Goal: Task Accomplishment & Management: Manage account settings

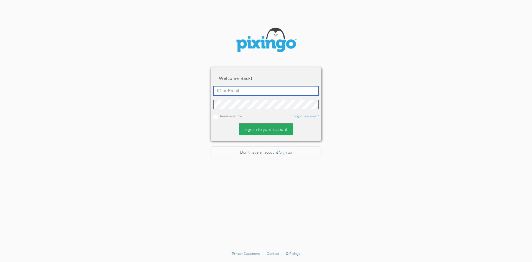
type input "R10401"
click at [256, 132] on div "Sign in to your account" at bounding box center [266, 129] width 54 height 12
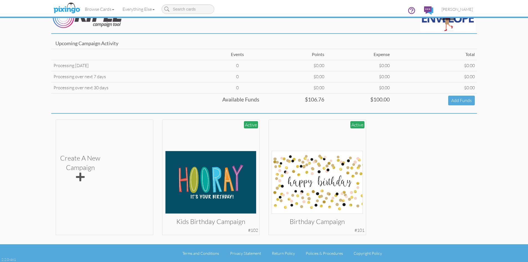
scroll to position [19, 0]
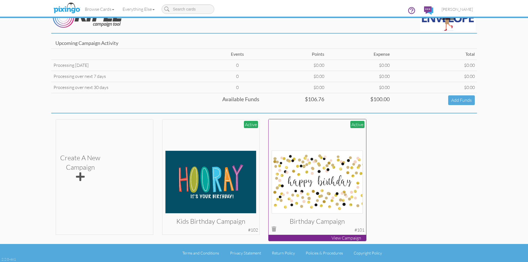
click at [318, 155] on img at bounding box center [317, 182] width 91 height 63
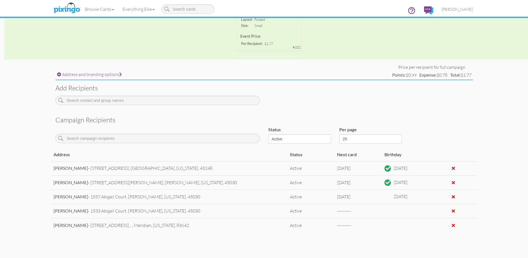
scroll to position [167, 0]
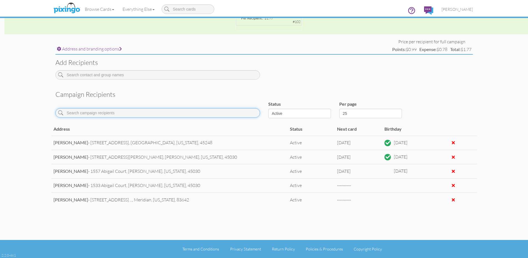
click at [92, 113] on input at bounding box center [157, 112] width 205 height 9
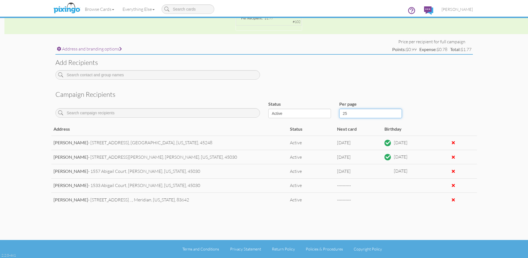
click at [357, 114] on select "25 50 100" at bounding box center [370, 113] width 63 height 9
click at [299, 116] on select "Active Inactive Complete Canceled All" at bounding box center [299, 113] width 63 height 9
click at [300, 114] on select "Active Inactive Complete Canceled All" at bounding box center [299, 113] width 63 height 9
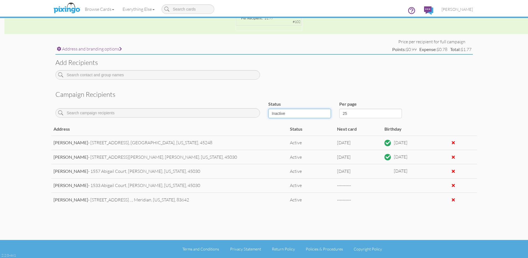
click at [268, 109] on select "Active Inactive Complete Canceled All" at bounding box center [299, 113] width 63 height 9
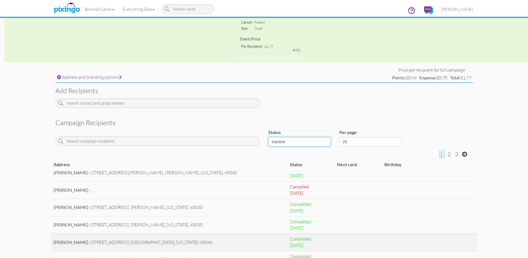
scroll to position [277, 0]
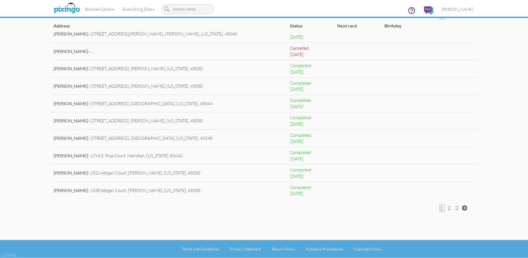
click at [456, 209] on span "3" at bounding box center [456, 208] width 3 height 7
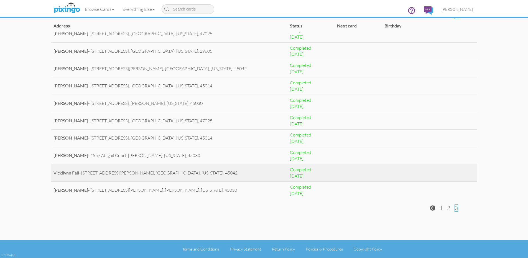
scroll to position [0, 0]
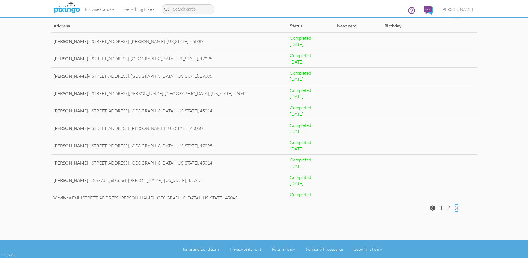
click at [446, 208] on div "1 2 3" at bounding box center [448, 207] width 37 height 7
click at [448, 208] on span "2" at bounding box center [448, 208] width 3 height 7
click at [442, 208] on span "1" at bounding box center [441, 208] width 3 height 7
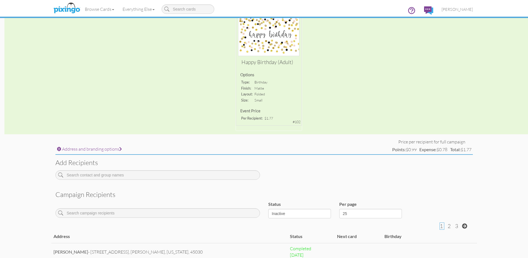
scroll to position [139, 0]
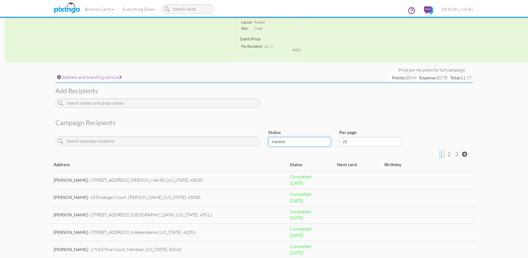
click at [289, 142] on select "Active Inactive Complete Canceled All" at bounding box center [299, 141] width 63 height 9
select select "object:347"
click at [268, 137] on select "Active Inactive Complete Canceled All" at bounding box center [299, 141] width 63 height 9
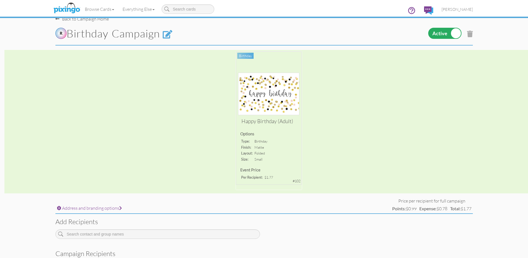
scroll to position [0, 0]
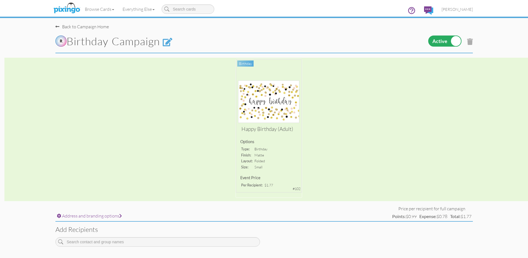
click at [445, 40] on label at bounding box center [444, 40] width 33 height 11
click at [0, 0] on input "checkbox" at bounding box center [0, 0] width 0 height 0
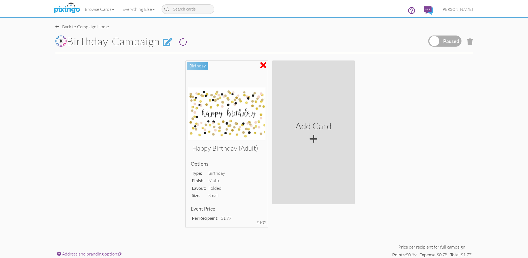
click at [444, 39] on label at bounding box center [444, 40] width 33 height 11
click at [0, 0] on input "checkbox" at bounding box center [0, 0] width 0 height 0
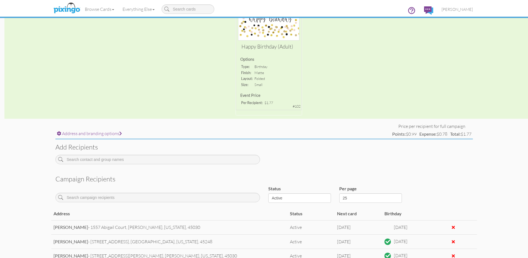
scroll to position [1, 0]
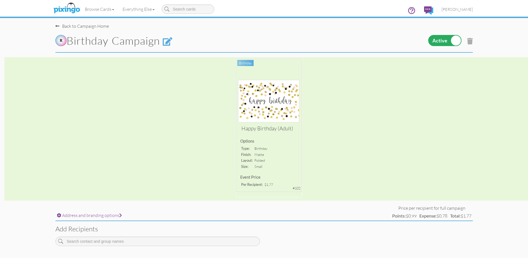
click at [263, 92] on div "Happy Birthday (Adult) Options type: birthday finish: matte layout: folded size…" at bounding box center [264, 128] width 528 height 143
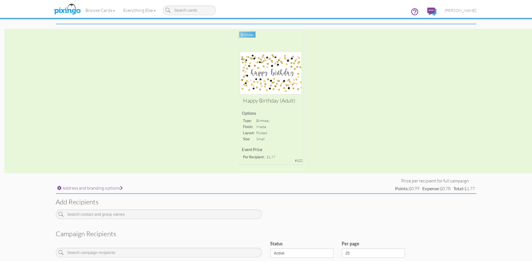
scroll to position [0, 0]
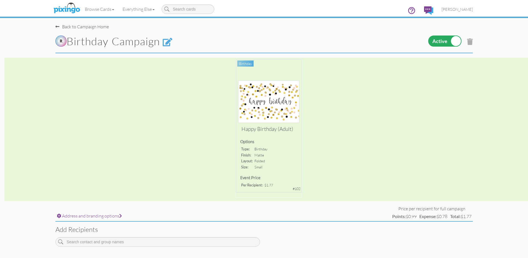
click at [439, 42] on label at bounding box center [444, 40] width 33 height 11
click at [0, 0] on input "checkbox" at bounding box center [0, 0] width 0 height 0
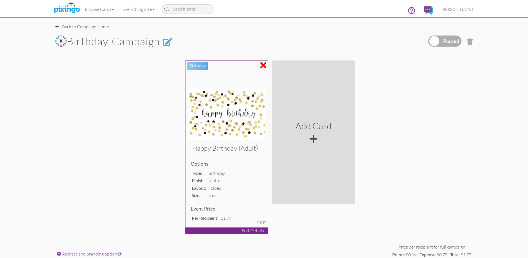
click at [217, 115] on img at bounding box center [226, 113] width 77 height 53
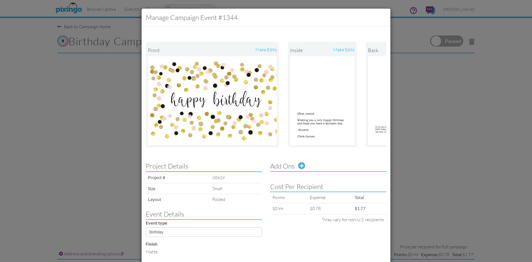
click at [185, 97] on img at bounding box center [212, 100] width 129 height 89
click at [264, 51] on div "make edits" at bounding box center [245, 50] width 65 height 12
click at [268, 50] on div "make edits" at bounding box center [245, 50] width 65 height 12
click at [263, 49] on div "make edits" at bounding box center [245, 50] width 65 height 12
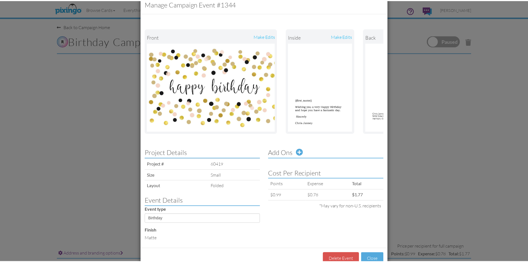
scroll to position [34, 0]
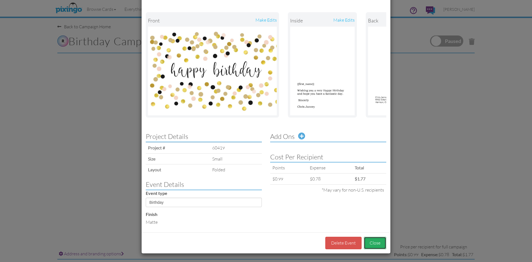
click at [373, 241] on button "Close" at bounding box center [375, 243] width 22 height 12
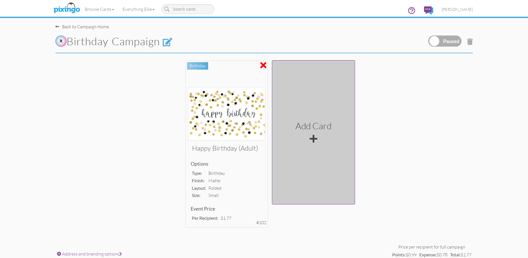
click at [312, 138] on div at bounding box center [314, 138] width 8 height 9
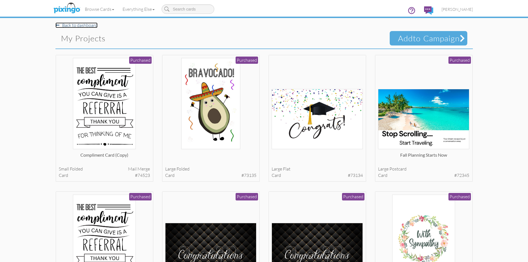
click at [69, 25] on link "Back to dashboard" at bounding box center [76, 25] width 42 height 6
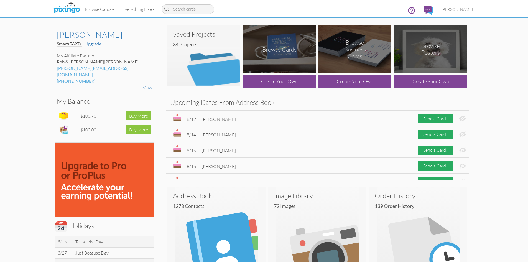
click at [283, 55] on img at bounding box center [279, 49] width 73 height 49
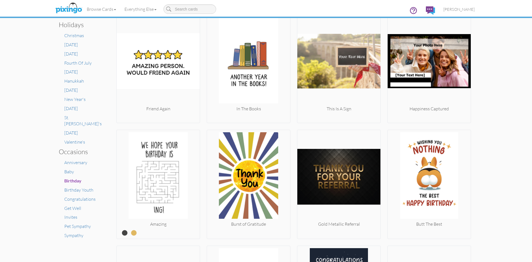
scroll to position [250, 0]
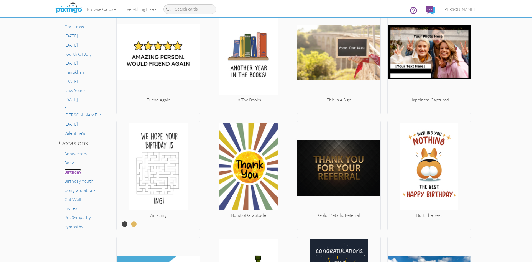
click at [66, 169] on span "Birthday" at bounding box center [72, 171] width 17 height 5
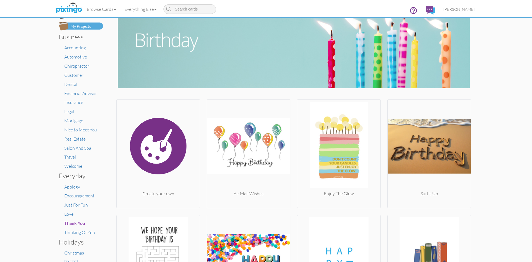
scroll to position [55, 0]
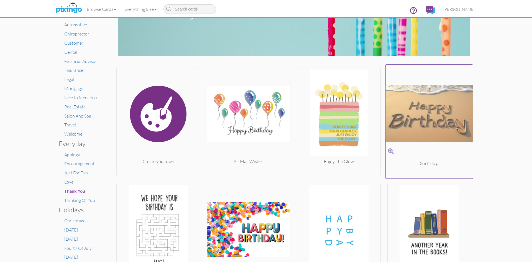
click at [429, 104] on img at bounding box center [429, 113] width 87 height 93
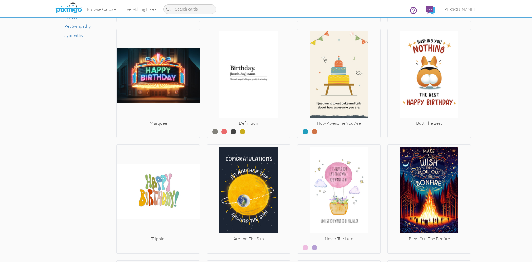
scroll to position [444, 0]
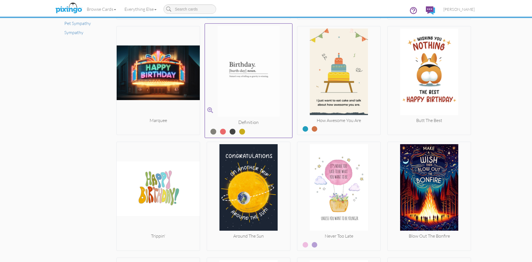
click at [255, 80] on img at bounding box center [248, 72] width 87 height 93
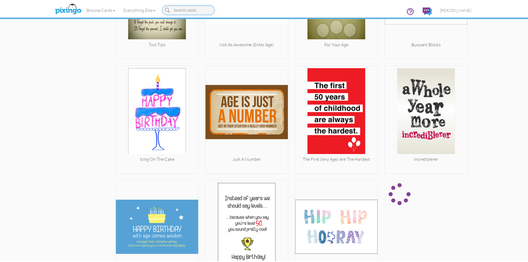
scroll to position [3666, 0]
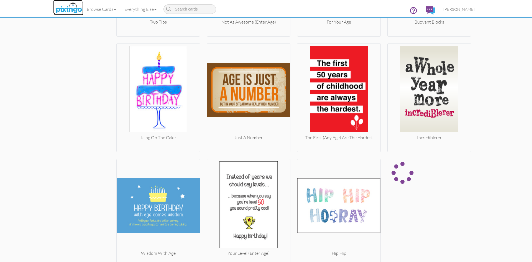
click at [75, 10] on img at bounding box center [68, 8] width 29 height 14
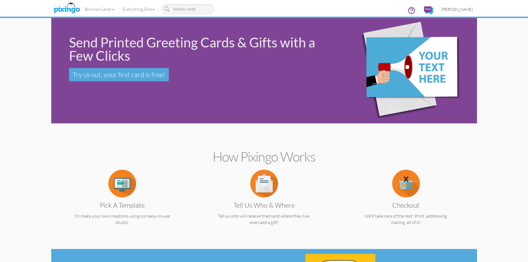
click at [464, 8] on span "[PERSON_NAME]" at bounding box center [457, 9] width 31 height 5
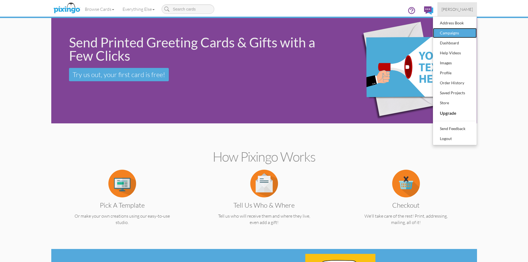
click at [454, 35] on div "Campaigns" at bounding box center [455, 33] width 33 height 8
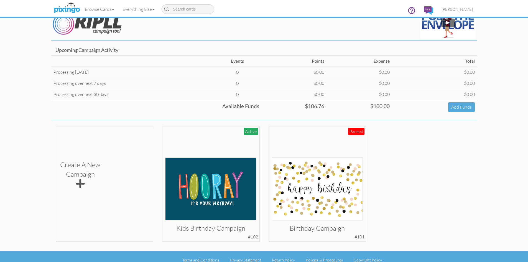
scroll to position [19, 0]
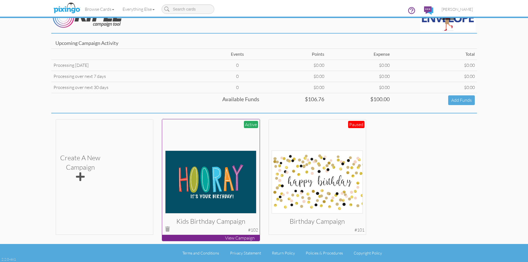
click at [222, 158] on img at bounding box center [210, 182] width 91 height 63
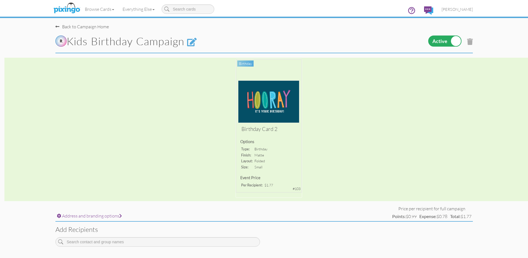
click at [436, 37] on label at bounding box center [444, 40] width 33 height 11
click at [0, 0] on input "checkbox" at bounding box center [0, 0] width 0 height 0
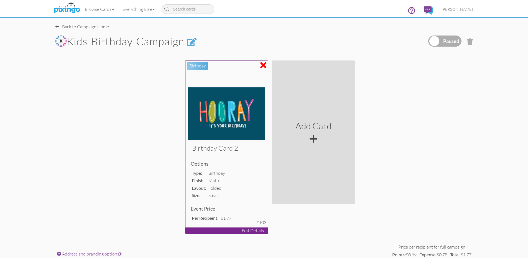
click at [251, 230] on p "Edit Details" at bounding box center [226, 230] width 83 height 6
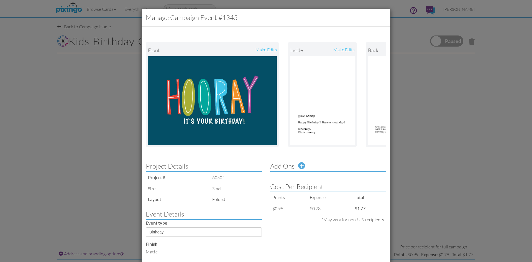
click at [260, 49] on div "make edits" at bounding box center [245, 50] width 65 height 12
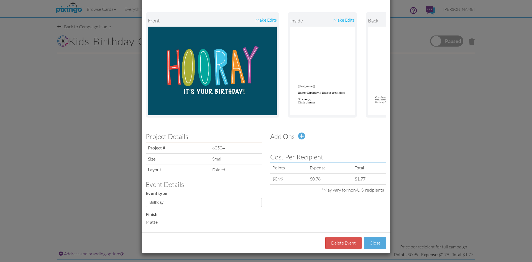
click at [42, 47] on div "Manage Campaign Event #1345 Front make edits inside make edits Back make edits …" at bounding box center [266, 131] width 532 height 262
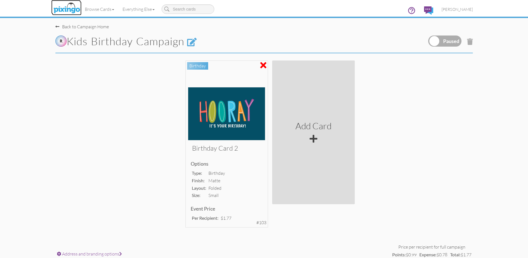
click at [69, 7] on img at bounding box center [66, 8] width 29 height 14
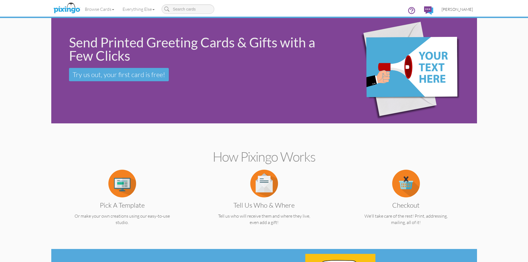
click at [463, 11] on span "[PERSON_NAME]" at bounding box center [457, 9] width 31 height 5
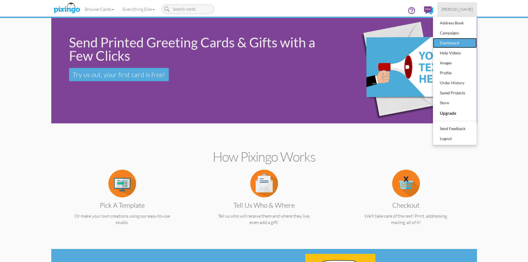
click at [453, 43] on div "Dashboard" at bounding box center [455, 43] width 33 height 8
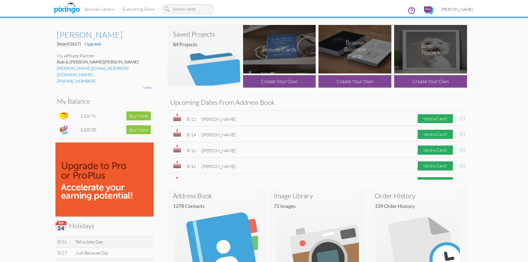
click at [467, 11] on span "[PERSON_NAME]" at bounding box center [457, 9] width 31 height 5
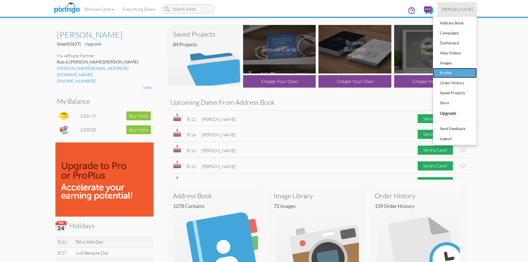
click at [446, 73] on div "Profile" at bounding box center [455, 73] width 33 height 8
